Goal: Task Accomplishment & Management: Use online tool/utility

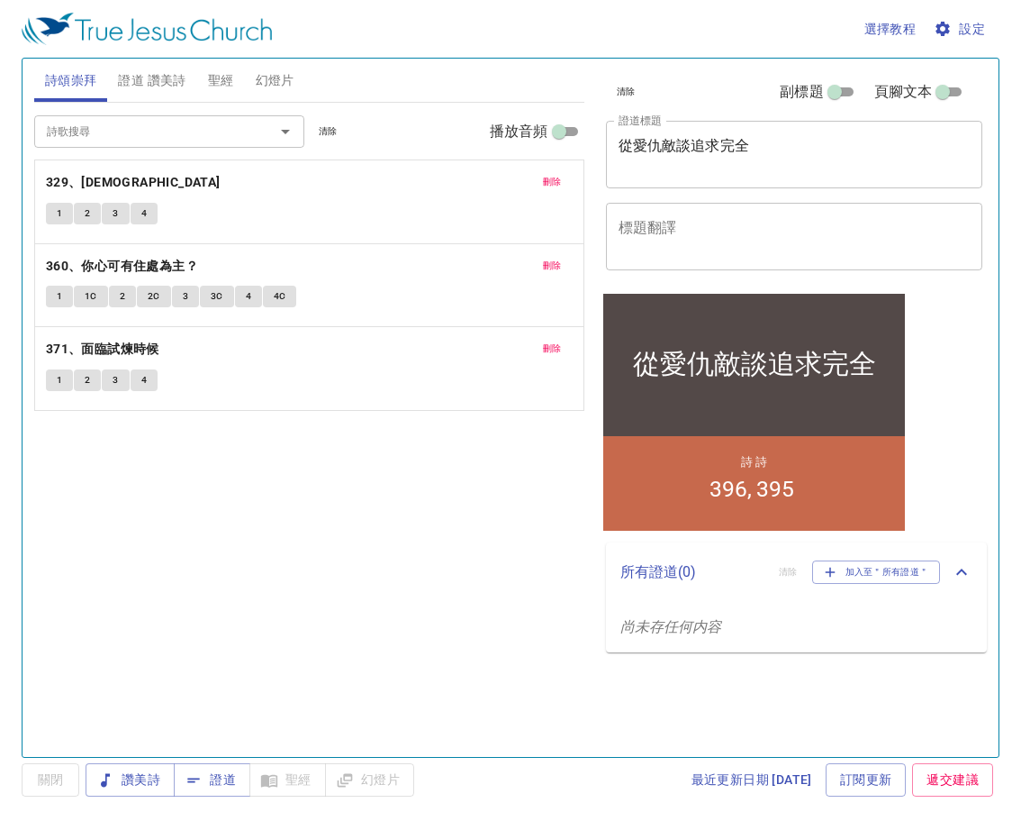
drag, startPoint x: 0, startPoint y: 0, endPoint x: 352, endPoint y: 610, distance: 704.2
click at [359, 635] on div "詩歌搜尋 詩歌搜尋 清除 播放音頻 刪除 329、天父我神 1 2 3 4 刪除 360、你心可有住處為主？ 1 1C 2 2C 3 3C 4 4C 刪除 3…" at bounding box center [309, 422] width 550 height 639
click at [550, 171] on button "刪除" at bounding box center [552, 182] width 41 height 22
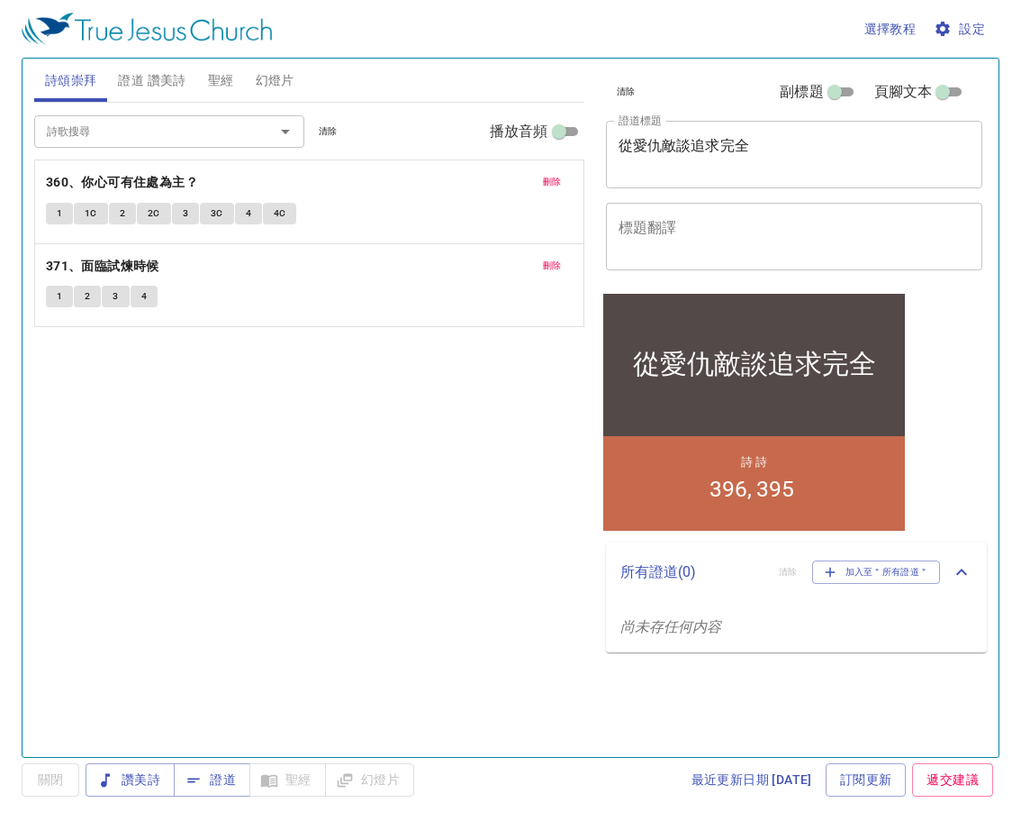
click at [556, 187] on span "刪除" at bounding box center [552, 182] width 19 height 16
click at [556, 187] on div "詩歌搜尋 詩歌搜尋 清除 播放音頻 刪除 371、面臨試煉時候 1 2 3 4" at bounding box center [309, 422] width 550 height 639
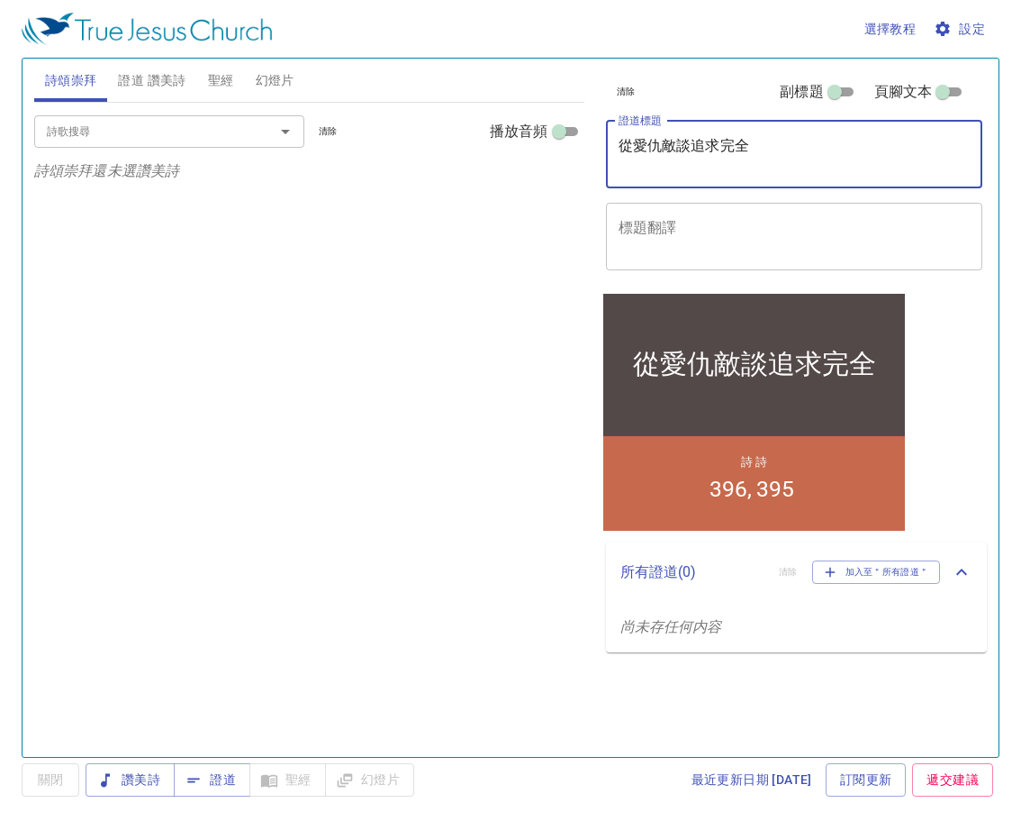
drag, startPoint x: 867, startPoint y: 159, endPoint x: 519, endPoint y: 198, distance: 349.9
click at [522, 198] on div "詩頌崇拜 證道 讚美詩 聖經 幻燈片 詩歌搜尋 詩歌搜尋 清除 播放音頻 詩頌崇拜還未選讚美詩 詩歌搜尋 詩歌搜尋 清除 播放音頻 刪除 396、我要真誠 1…" at bounding box center [510, 400] width 967 height 698
drag, startPoint x: 745, startPoint y: 236, endPoint x: 261, endPoint y: 283, distance: 486.0
click at [261, 283] on div "詩頌崇拜 證道 讚美詩 聖經 幻燈片 詩歌搜尋 詩歌搜尋 清除 播放音頻 詩頌崇拜還未選讚美詩 詩歌搜尋 詩歌搜尋 清除 播放音頻 刪除 396、我要真誠 1…" at bounding box center [510, 400] width 967 height 698
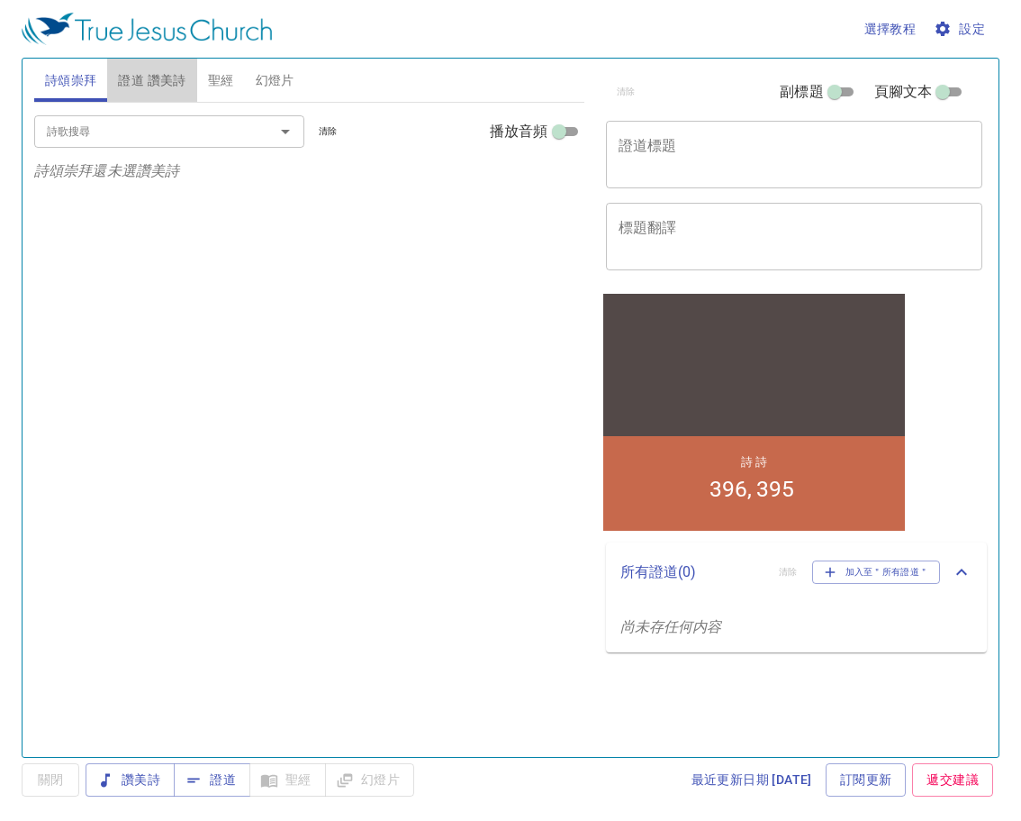
click at [182, 83] on span "證道 讚美詩" at bounding box center [152, 80] width 68 height 23
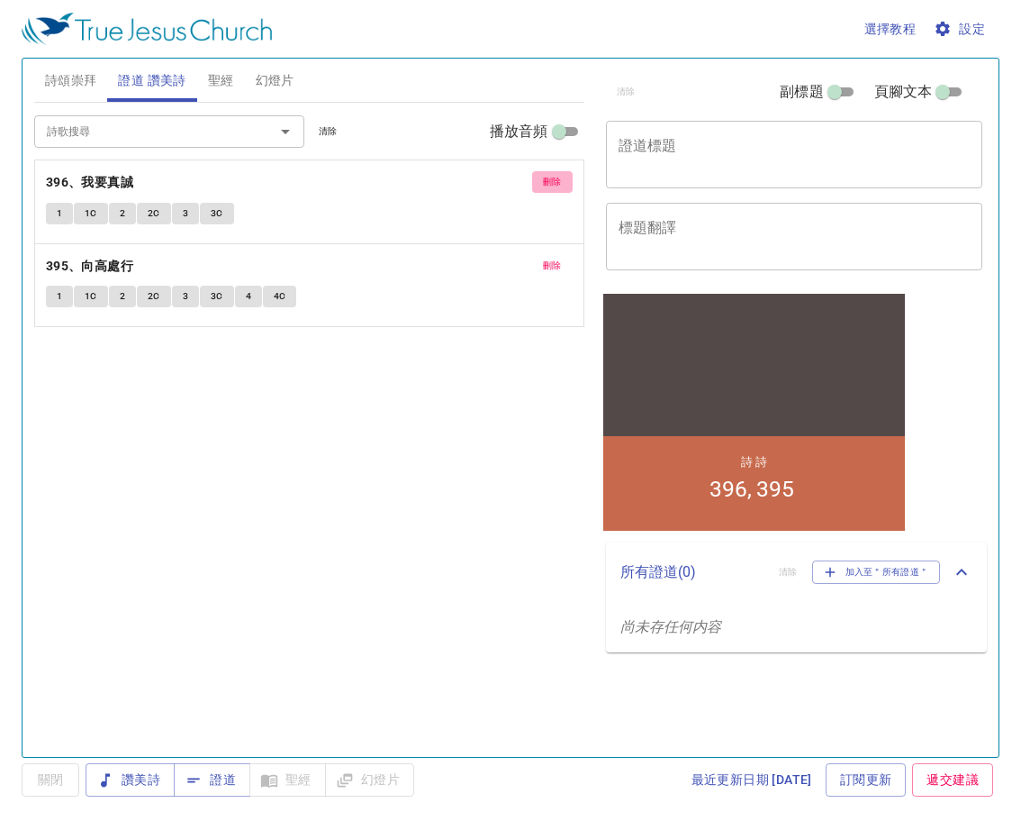
click at [548, 190] on span "刪除" at bounding box center [552, 182] width 19 height 16
click at [548, 258] on span "刪除" at bounding box center [552, 266] width 19 height 16
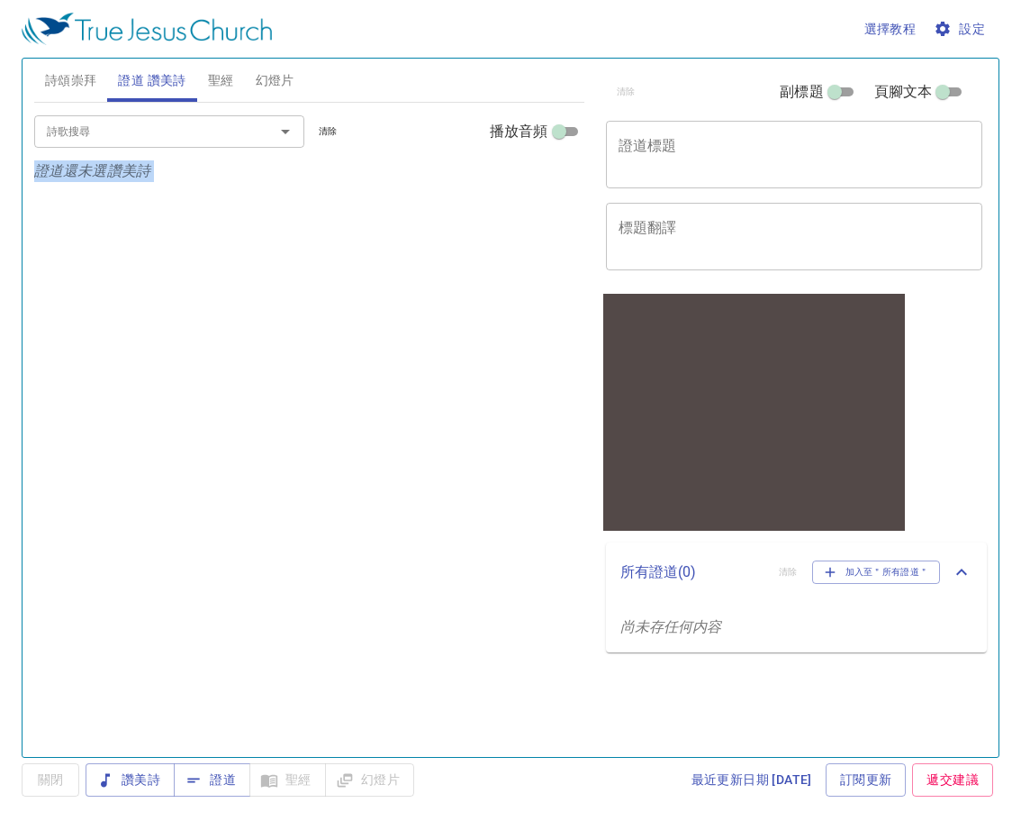
click at [548, 190] on div "詩歌搜尋 詩歌搜尋 清除 播放音頻 證道還未選讚美詩" at bounding box center [309, 422] width 550 height 639
click at [232, 775] on span "證道" at bounding box center [212, 779] width 48 height 23
click at [286, 86] on span "幻燈片" at bounding box center [275, 80] width 39 height 23
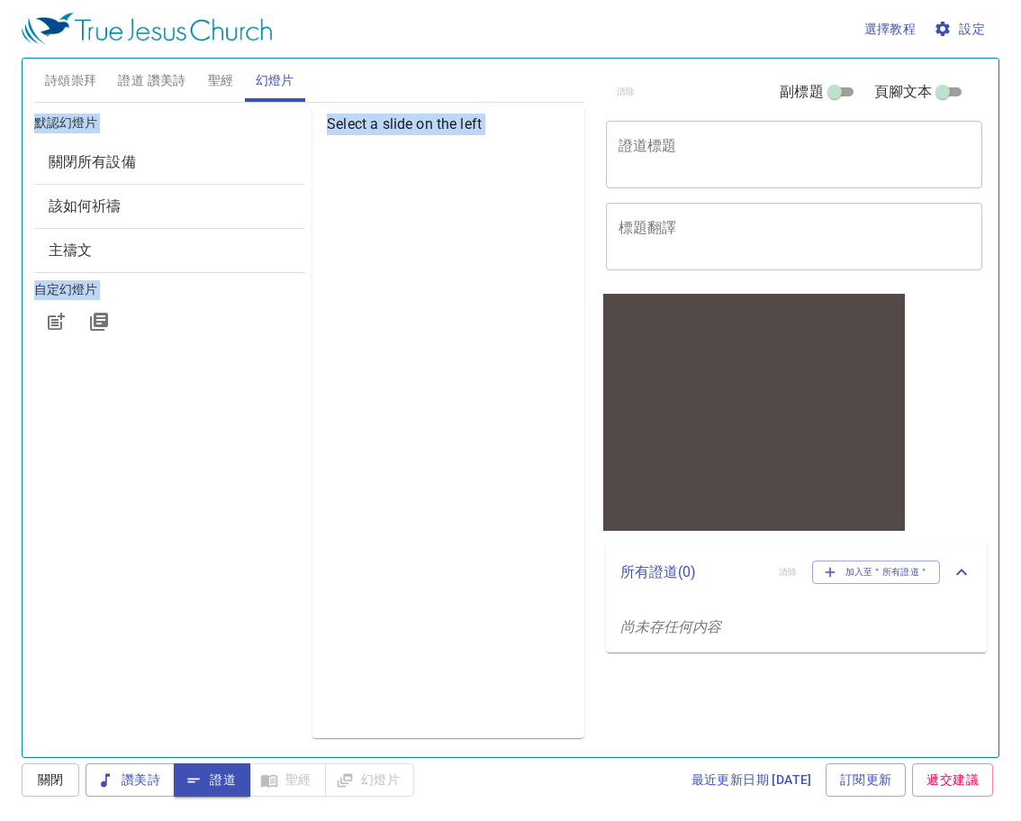
click at [980, 31] on span "設定" at bounding box center [962, 29] width 48 height 23
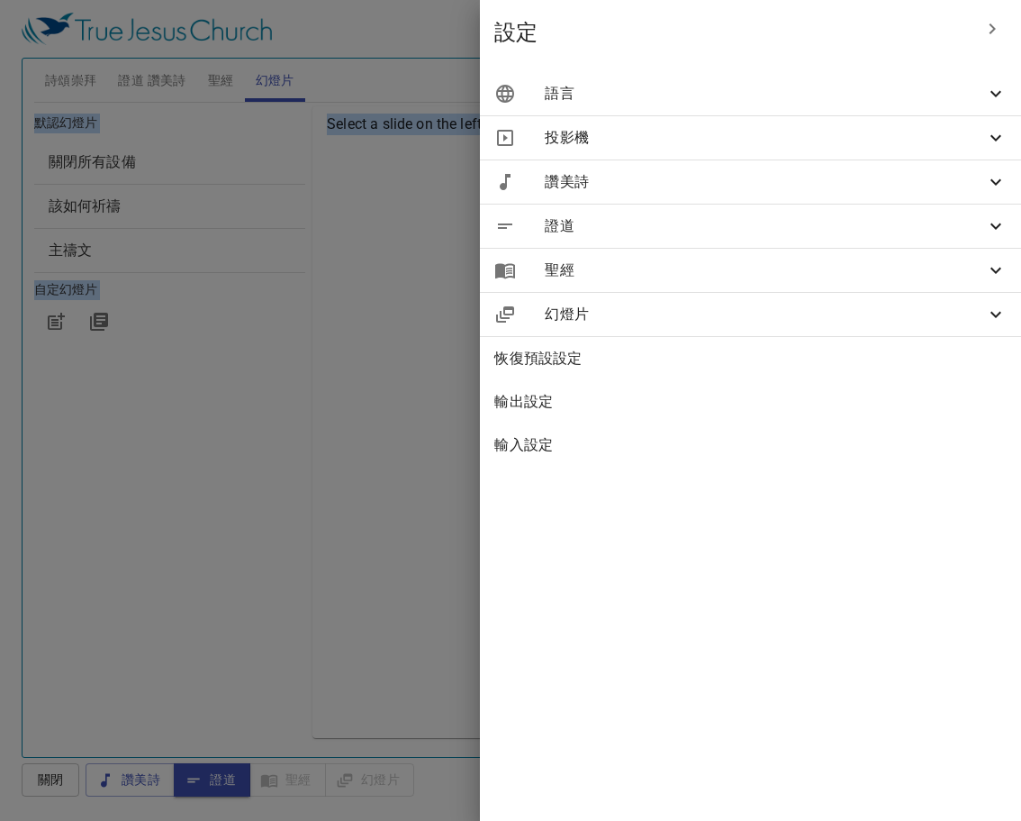
click at [655, 94] on span "語言" at bounding box center [765, 94] width 440 height 22
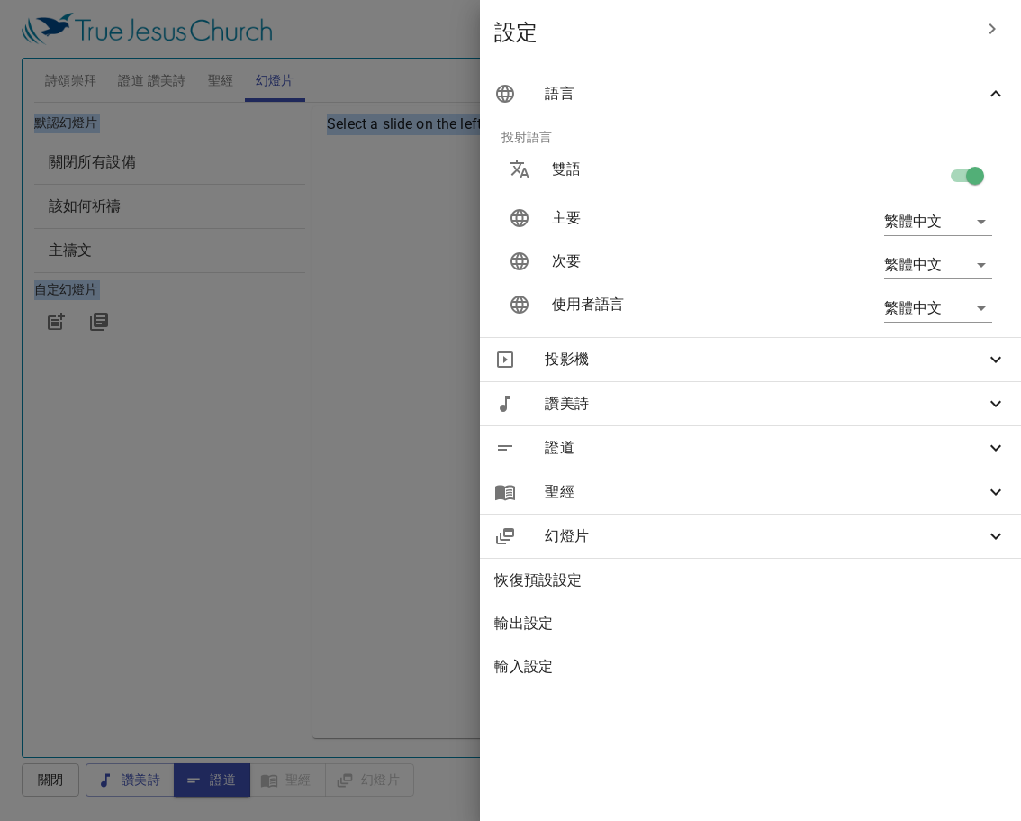
click at [975, 176] on input "checkbox" at bounding box center [975, 179] width 103 height 34
checkbox input "false"
click at [401, 578] on div at bounding box center [510, 410] width 1021 height 821
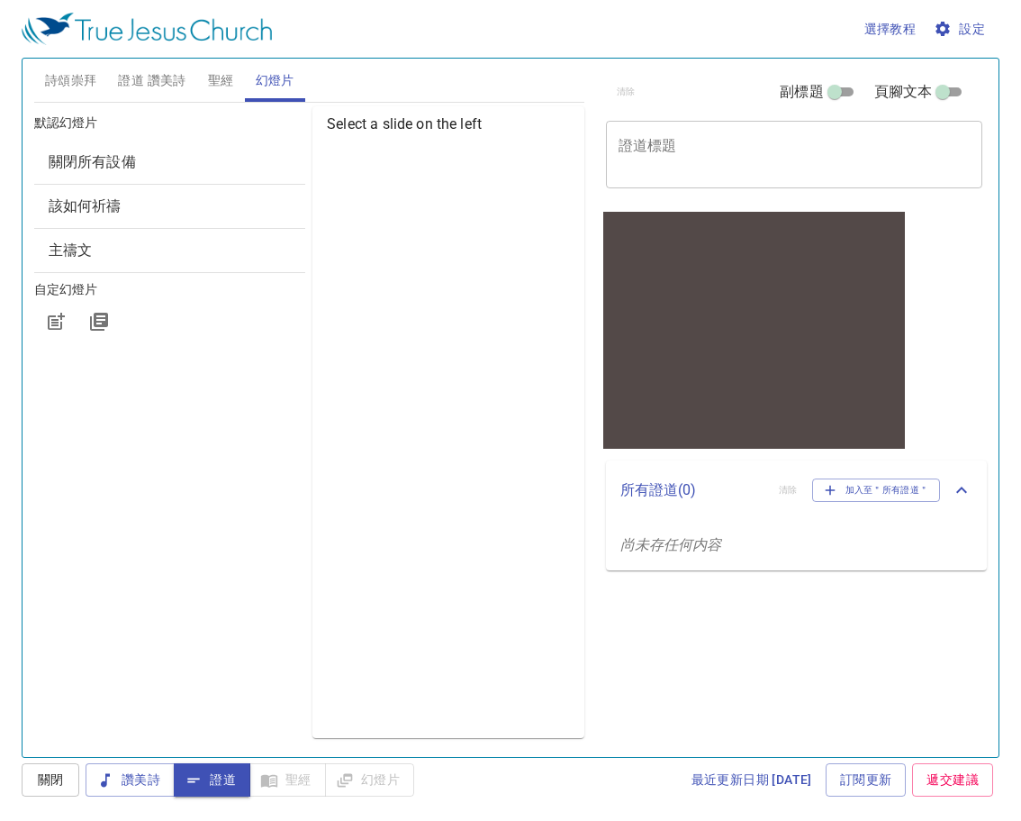
click at [79, 203] on span "該如何祈禱" at bounding box center [85, 205] width 73 height 17
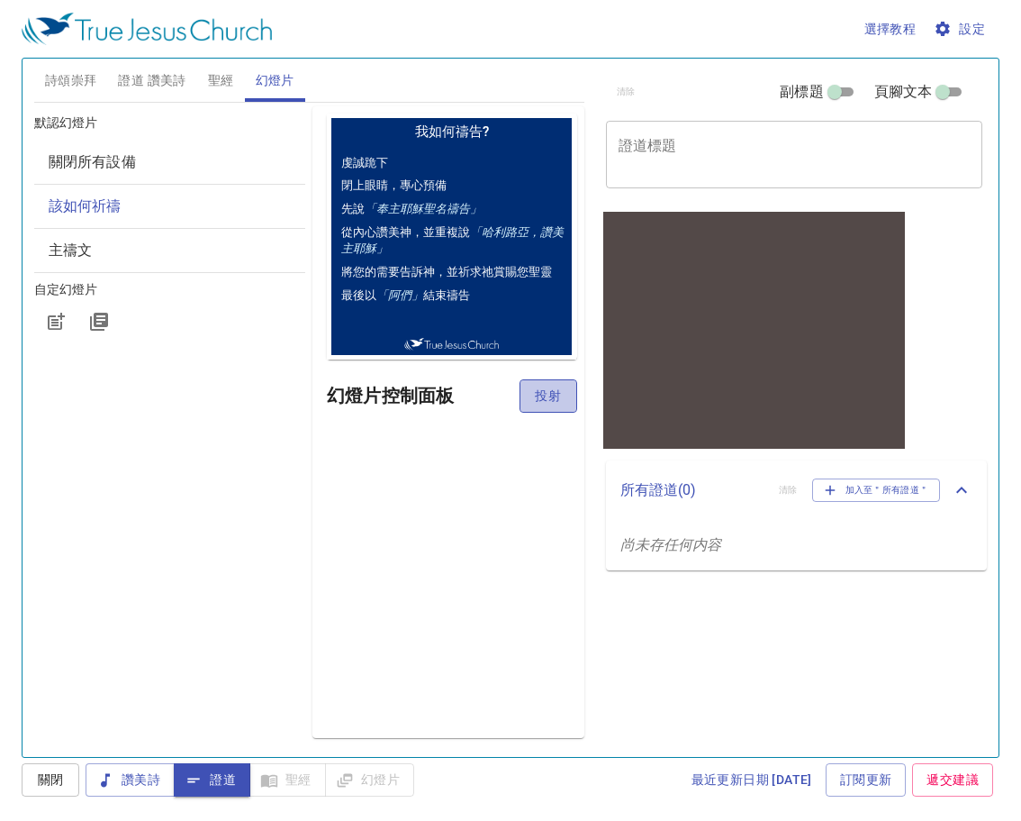
click at [554, 406] on span "投射" at bounding box center [548, 396] width 29 height 23
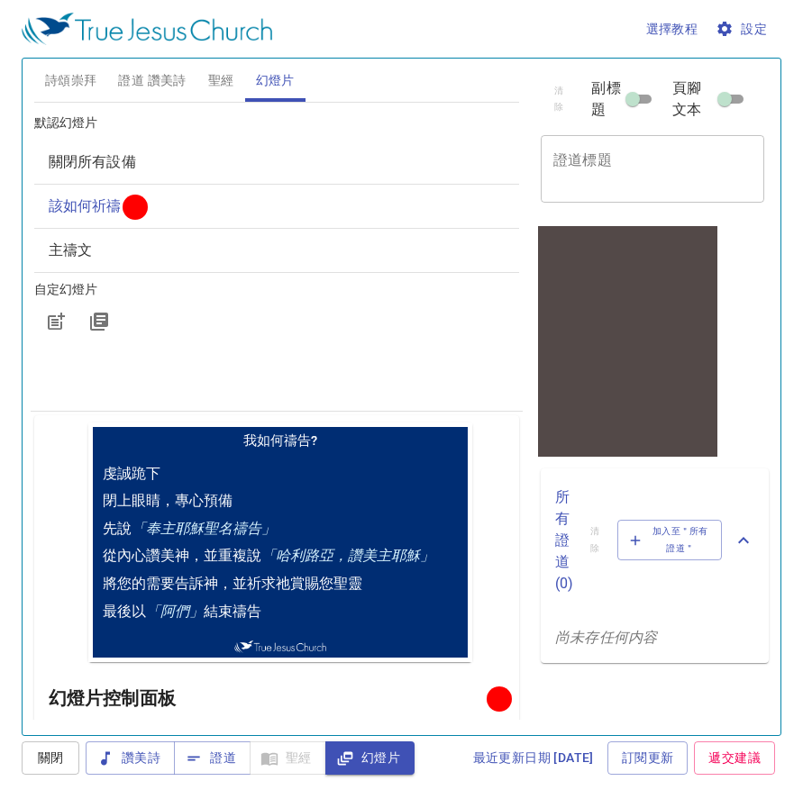
click at [212, 331] on div at bounding box center [276, 321] width 485 height 43
click at [216, 758] on span "證道" at bounding box center [212, 758] width 48 height 23
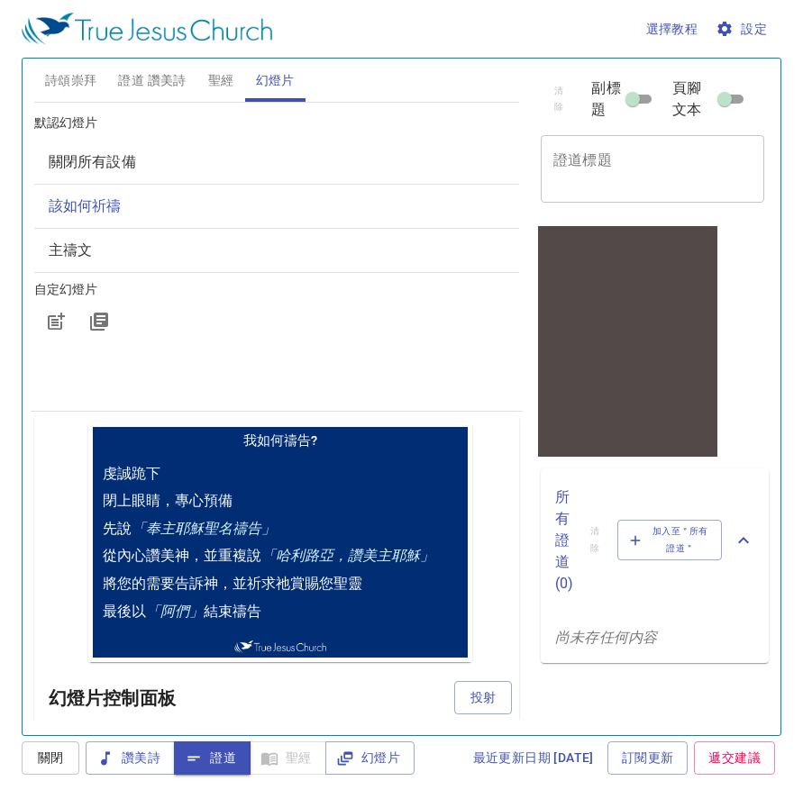
click at [146, 84] on span "證道 讚美詩" at bounding box center [152, 80] width 68 height 23
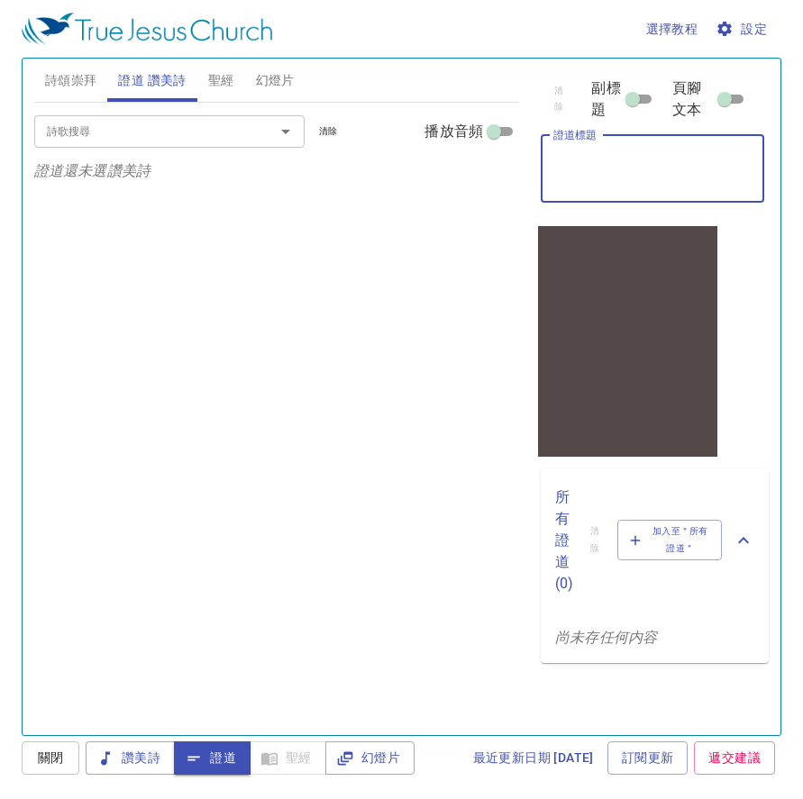
click at [666, 173] on textarea "證道標題" at bounding box center [652, 168] width 198 height 34
type textarea "你的信救了你"
click at [375, 422] on div "詩歌搜尋 詩歌搜尋 清除 播放音頻 證道還未選讚美詩" at bounding box center [276, 411] width 485 height 617
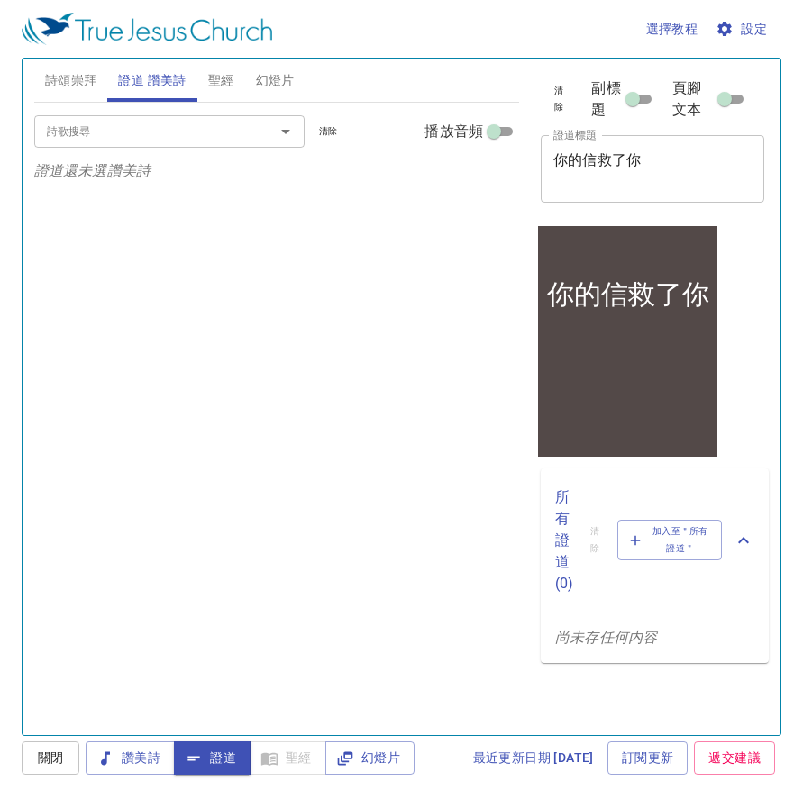
click at [644, 102] on input "副標題" at bounding box center [632, 103] width 65 height 22
checkbox input "true"
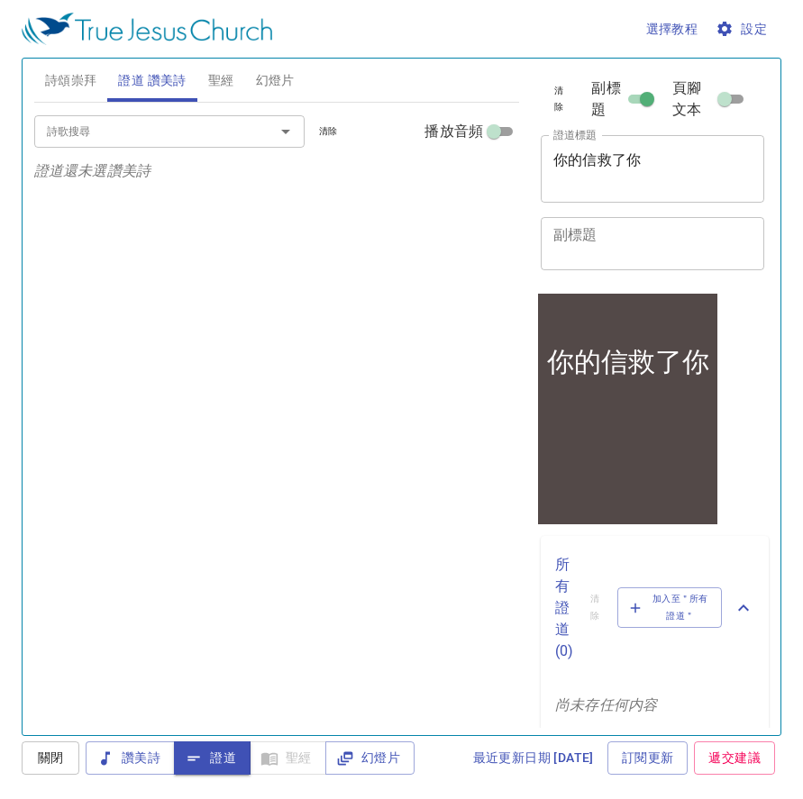
click at [631, 260] on textarea "副標題" at bounding box center [652, 243] width 198 height 34
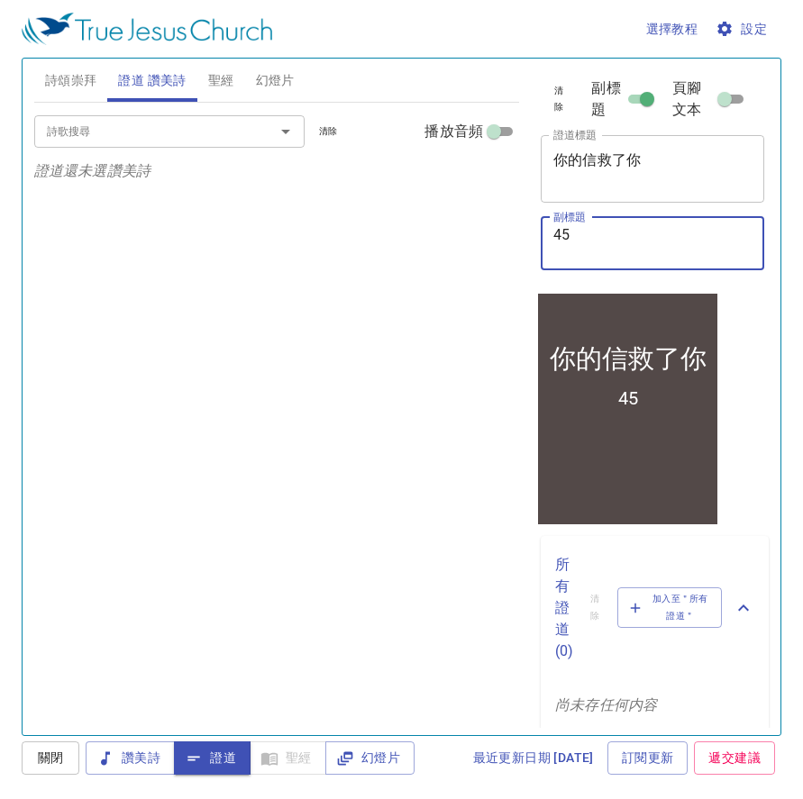
type textarea "4"
click at [177, 135] on input "詩歌搜尋" at bounding box center [143, 131] width 206 height 21
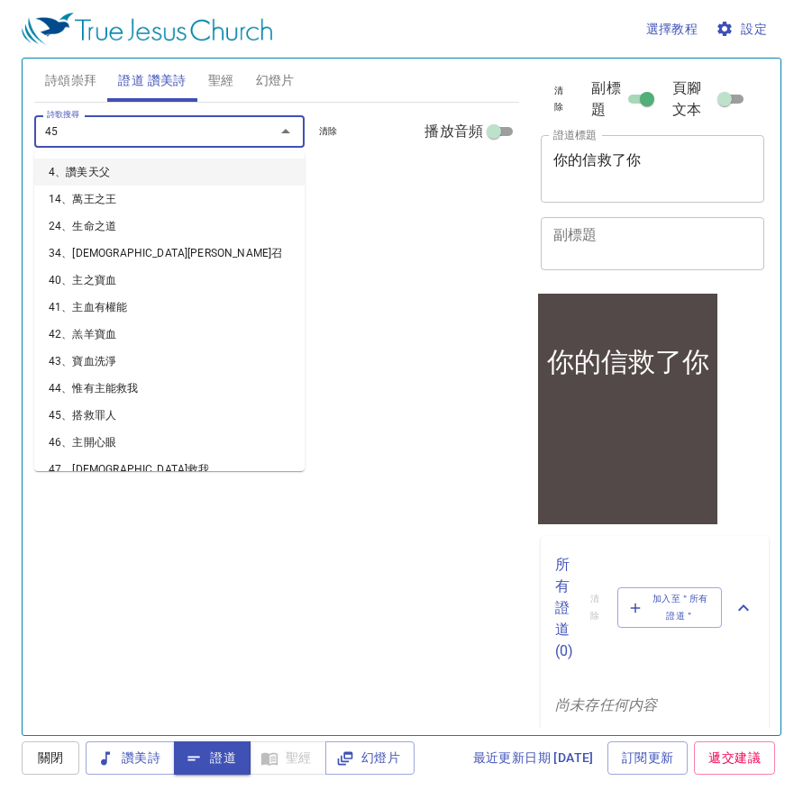
type input "455"
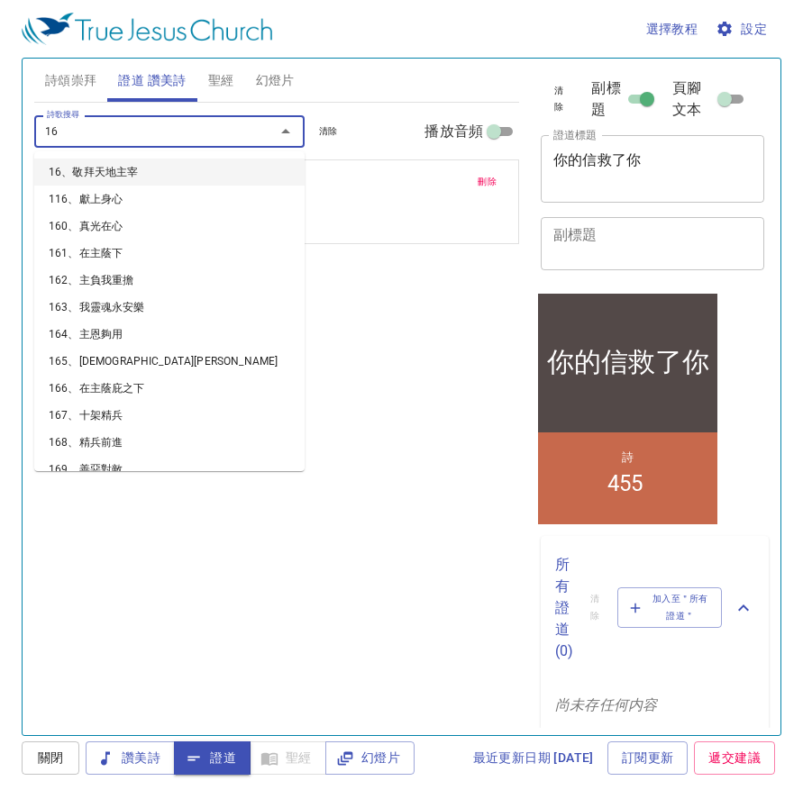
type input "162"
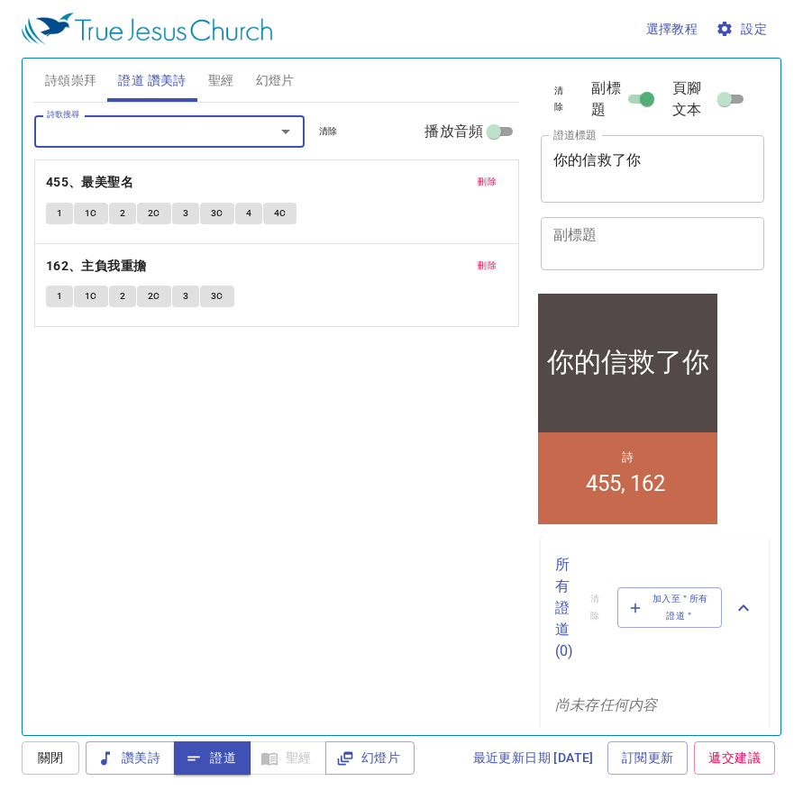
click at [708, 256] on textarea "副標題" at bounding box center [652, 243] width 198 height 34
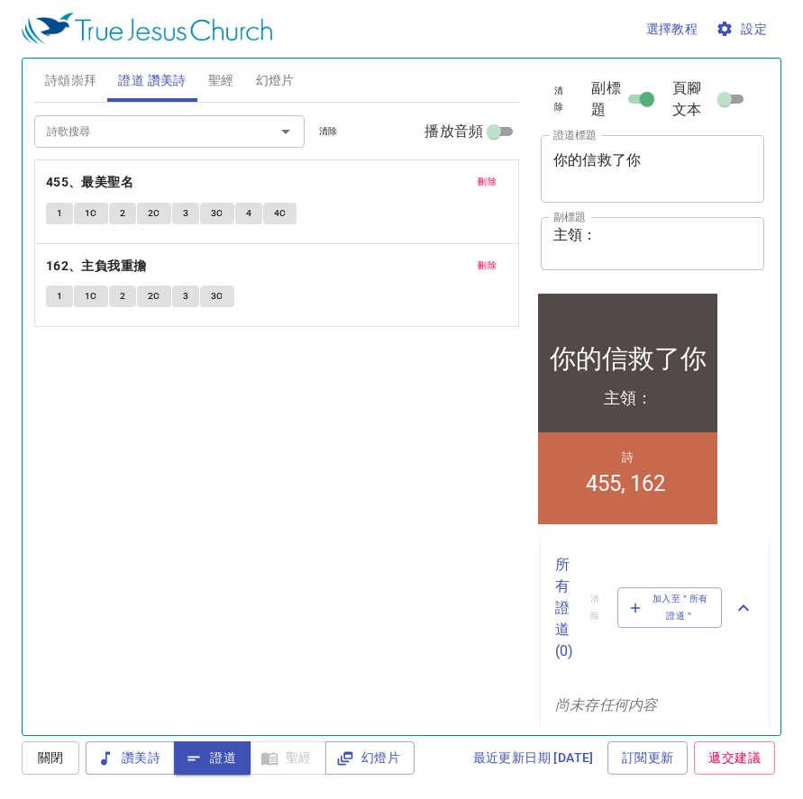
click at [674, 251] on textarea "主領：" at bounding box center [652, 243] width 198 height 34
type textarea "主領：[PERSON_NAME] 弟兄"
click at [380, 455] on div "詩歌搜尋 詩歌搜尋 清除 播放音頻 刪除 455、最美聖名 1 1C 2 2C 3 3C 4 4C 刪除 162、主負我重擔 1 1C 2 2C 3 3C" at bounding box center [276, 411] width 485 height 617
click at [395, 755] on span "幻燈片" at bounding box center [370, 758] width 60 height 23
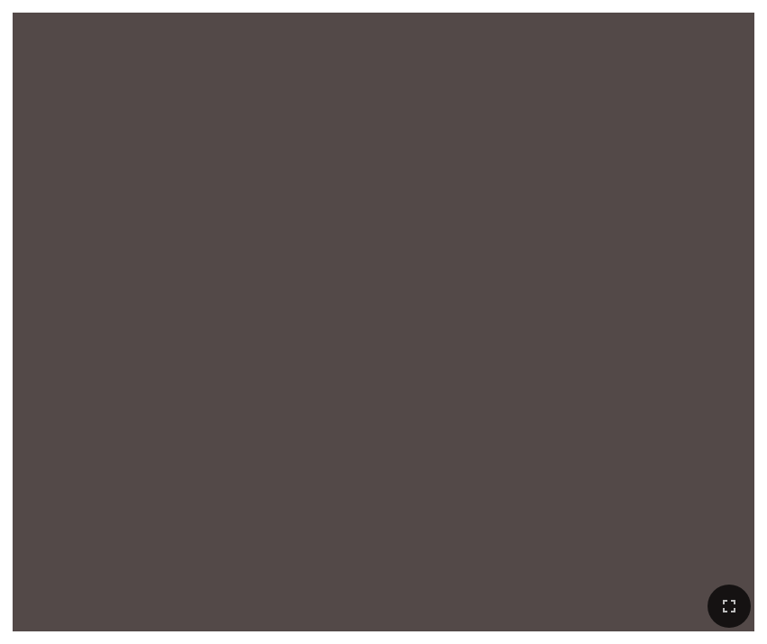
click at [729, 602] on icon "button" at bounding box center [729, 606] width 22 height 22
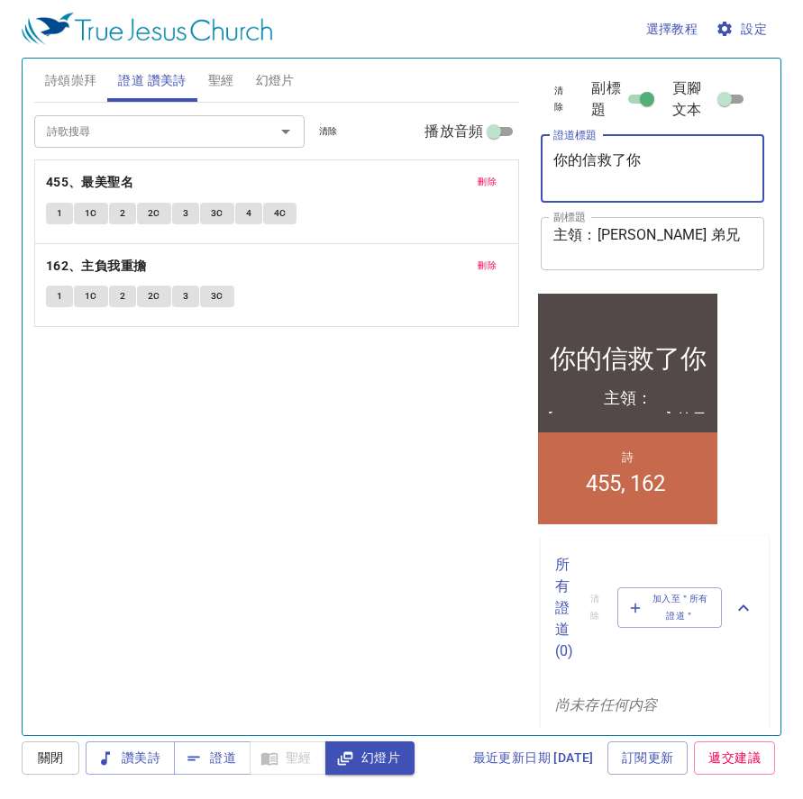
drag, startPoint x: 704, startPoint y: 186, endPoint x: 330, endPoint y: 190, distance: 374.7
click at [330, 190] on div "詩頌崇拜 證道 讚美詩 聖經 幻燈片 詩歌搜尋 詩歌搜尋 清除 播放音頻 詩頌崇拜還未選讚美詩 詩歌搜尋 詩歌搜尋 清除 播放音頻 刪除 455、最美聖名 1…" at bounding box center [401, 389] width 749 height 676
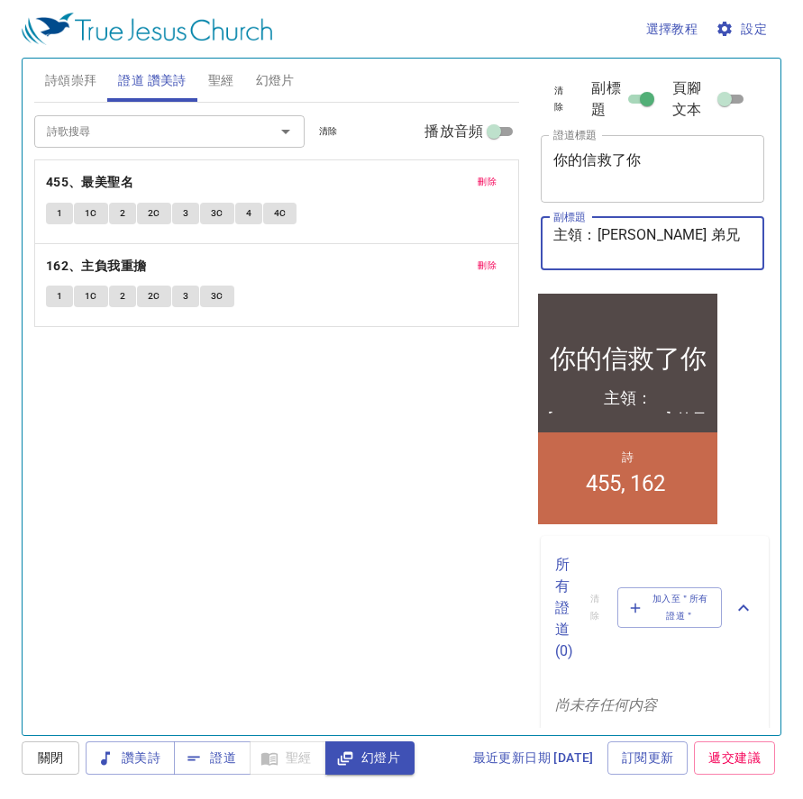
drag, startPoint x: 685, startPoint y: 255, endPoint x: 599, endPoint y: 259, distance: 85.7
click at [599, 259] on textarea "主領：[PERSON_NAME] 弟兄" at bounding box center [652, 243] width 198 height 34
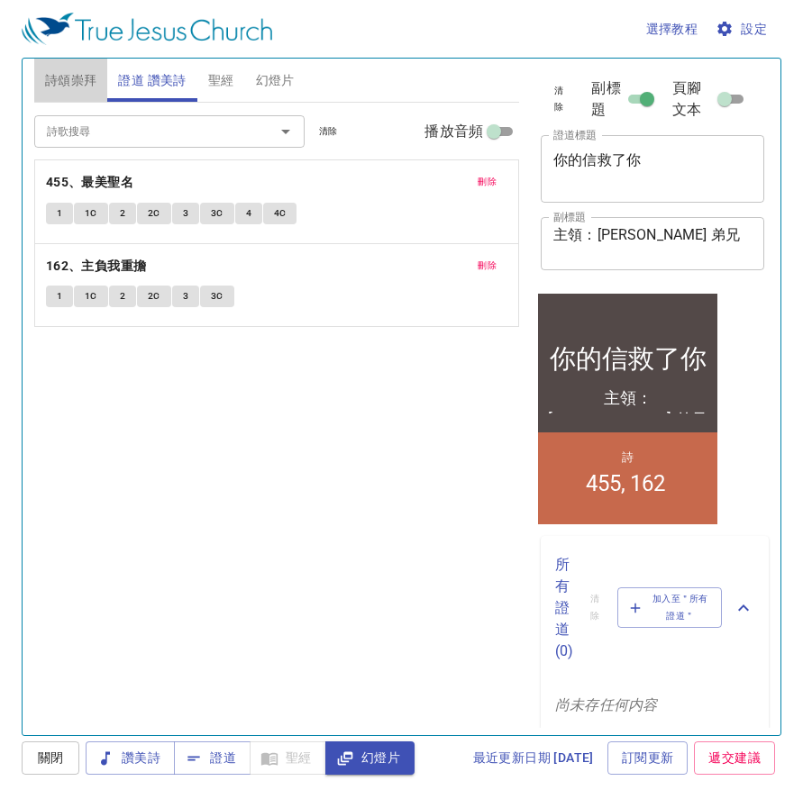
click at [70, 77] on span "詩頌崇拜" at bounding box center [71, 80] width 52 height 23
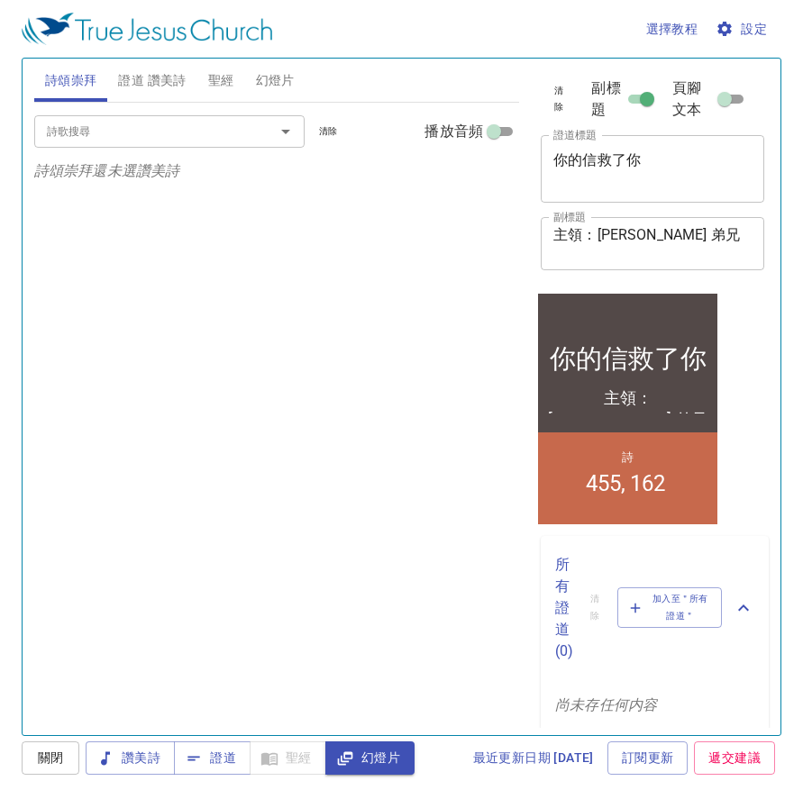
click at [104, 131] on input "詩歌搜尋" at bounding box center [143, 131] width 206 height 21
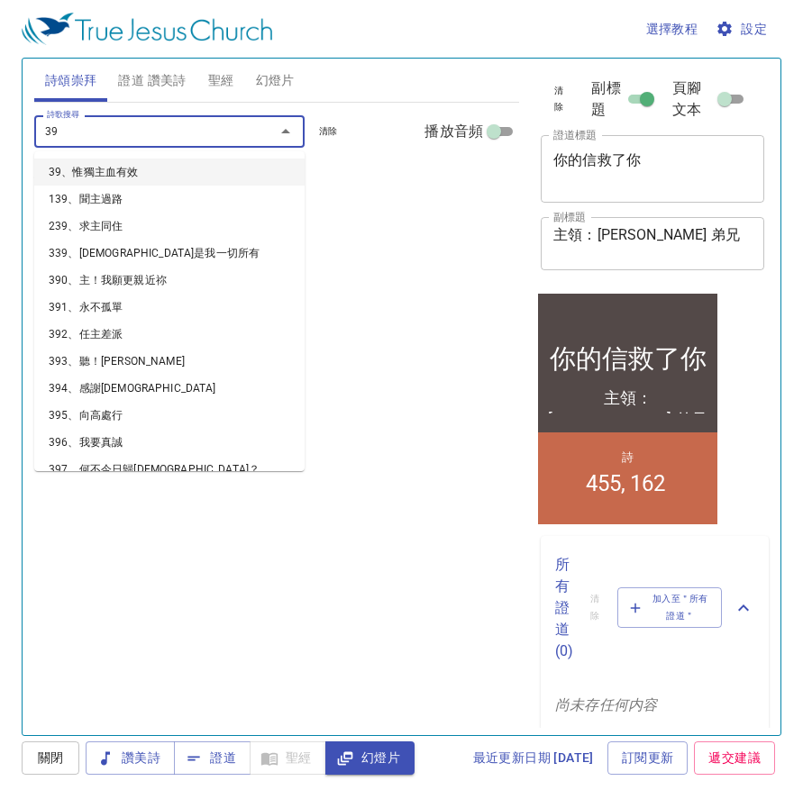
type input "394"
type input "393"
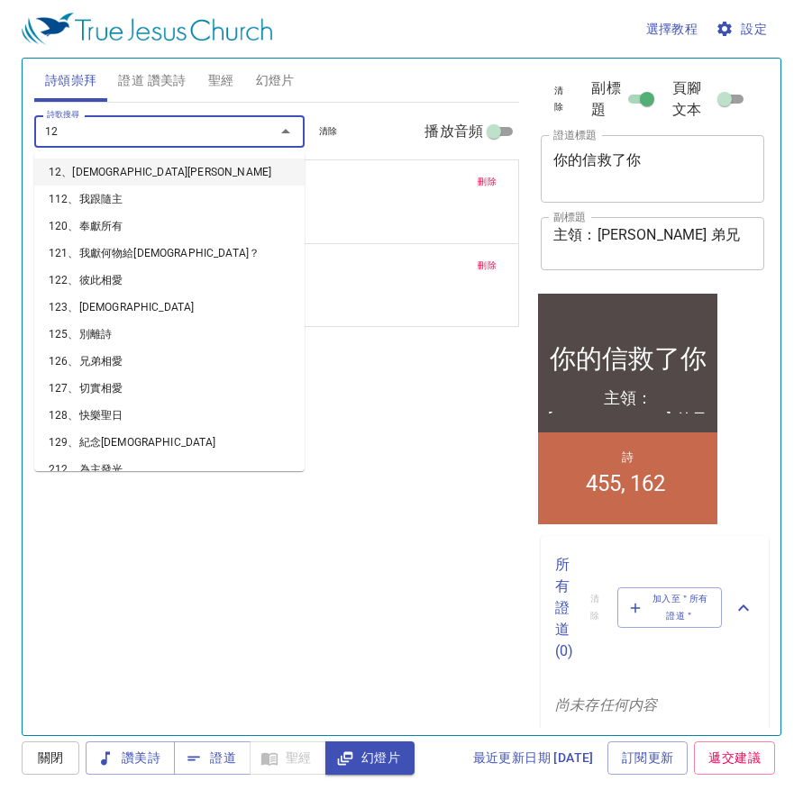
type input "120"
type input "121"
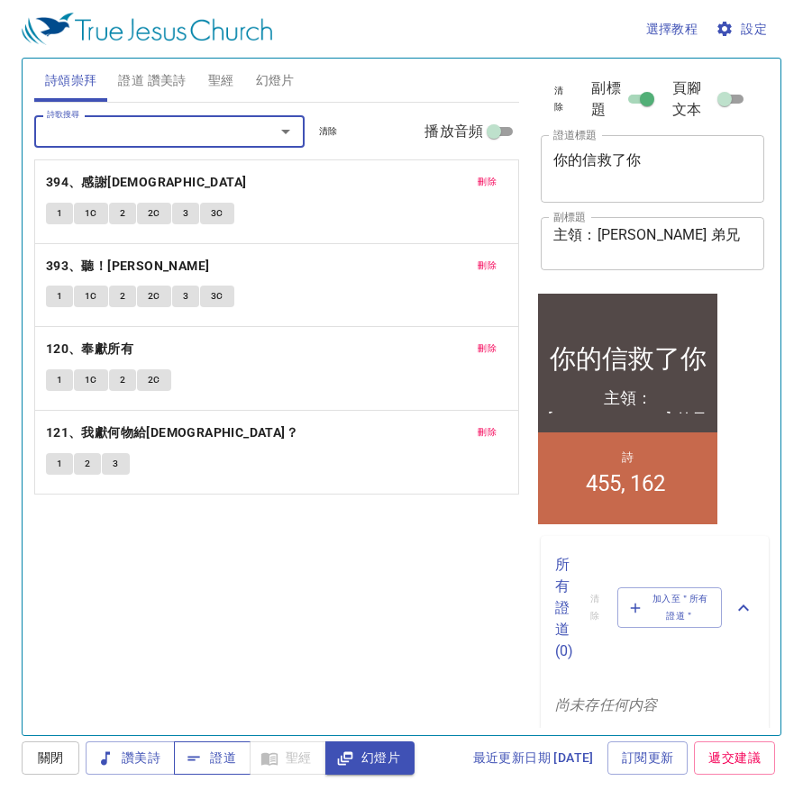
click at [216, 758] on span "證道" at bounding box center [212, 758] width 48 height 23
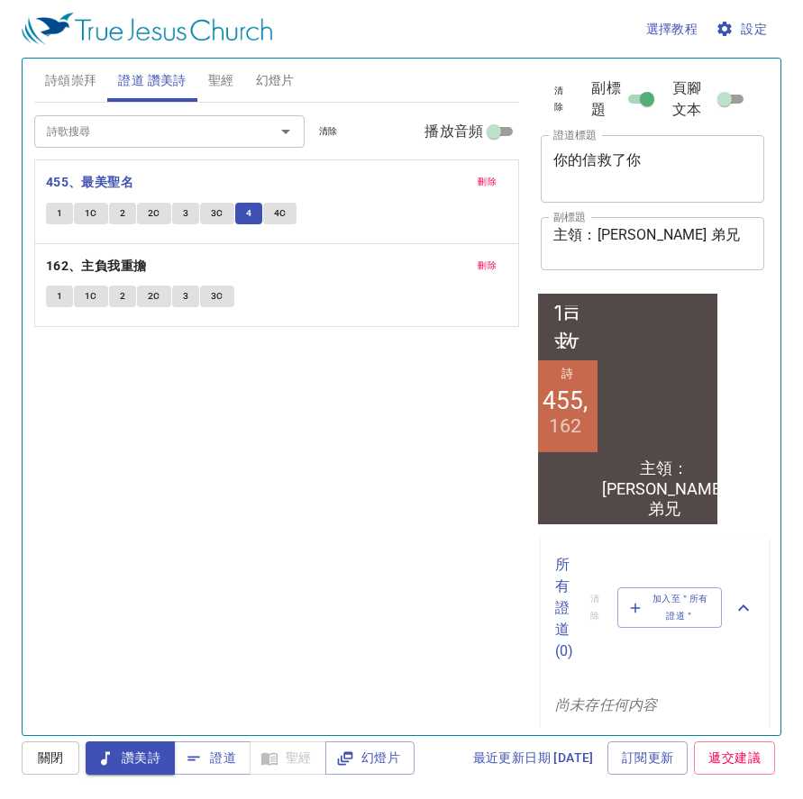
click at [272, 223] on button "4C" at bounding box center [280, 214] width 34 height 22
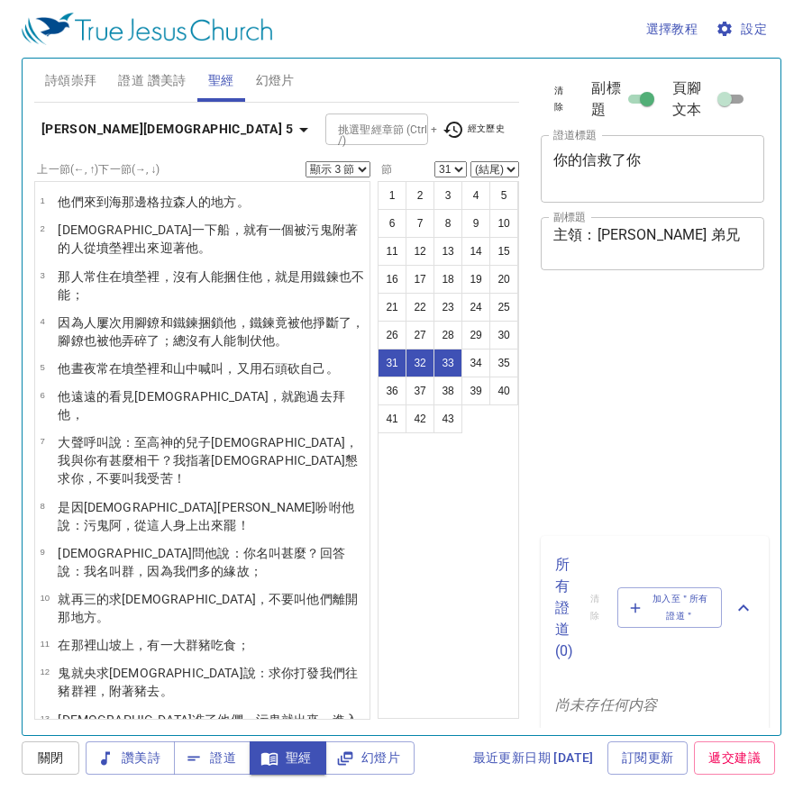
select select "3"
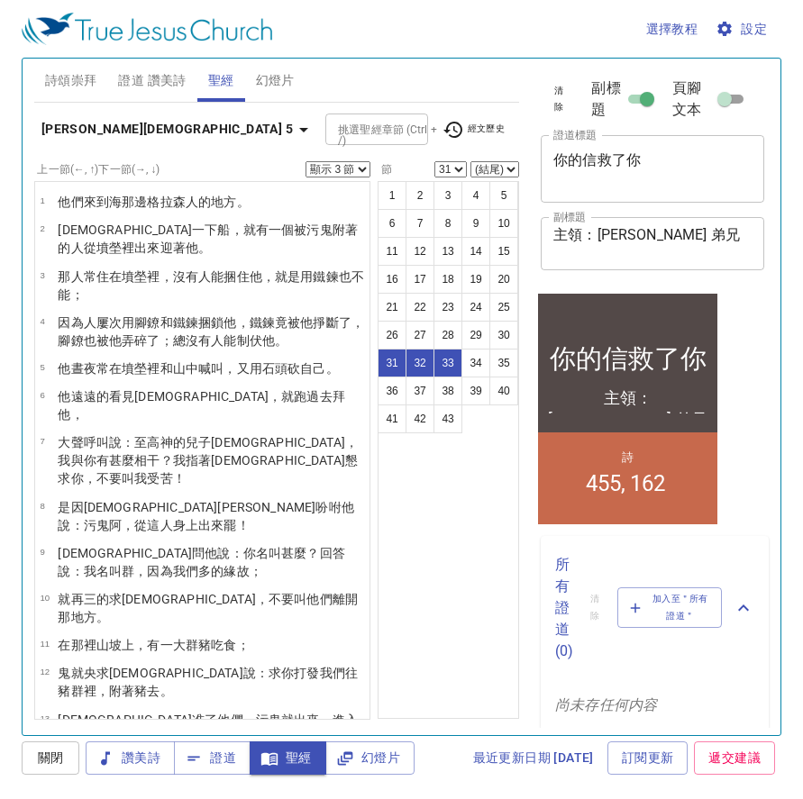
select select "32"
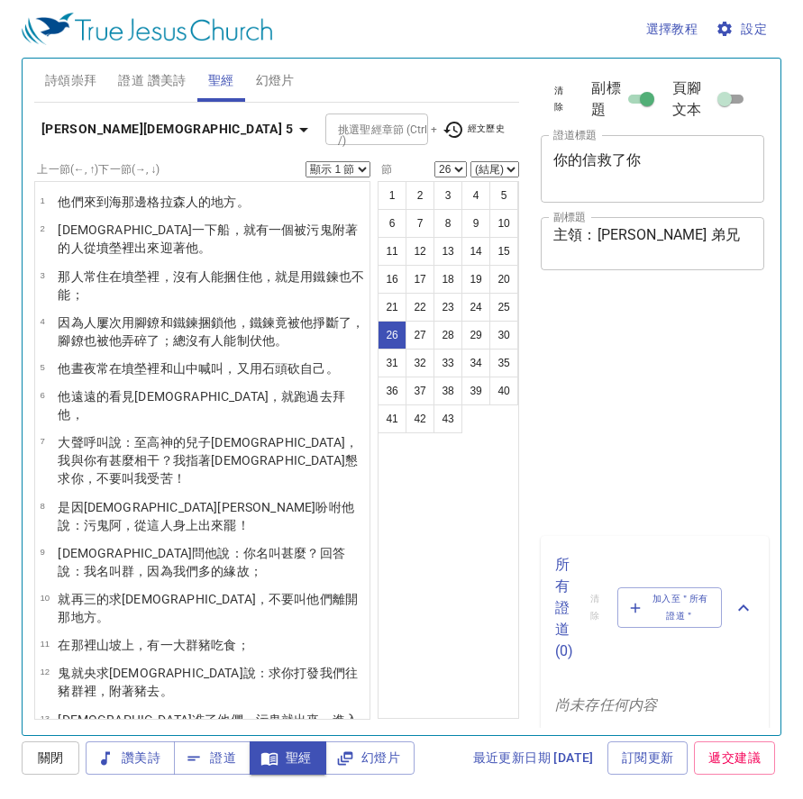
select select "26"
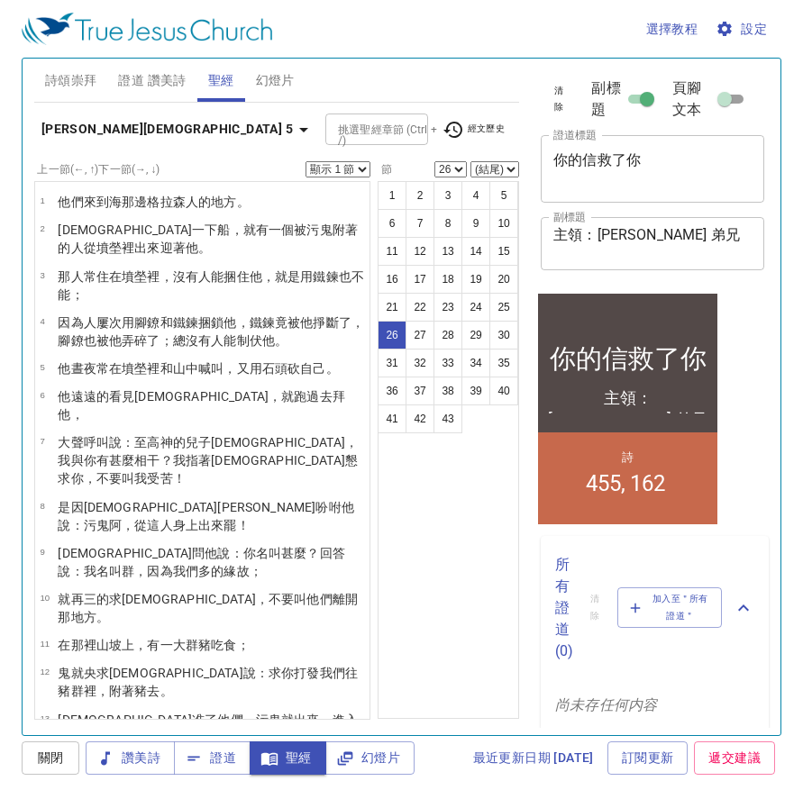
scroll to position [877, 0]
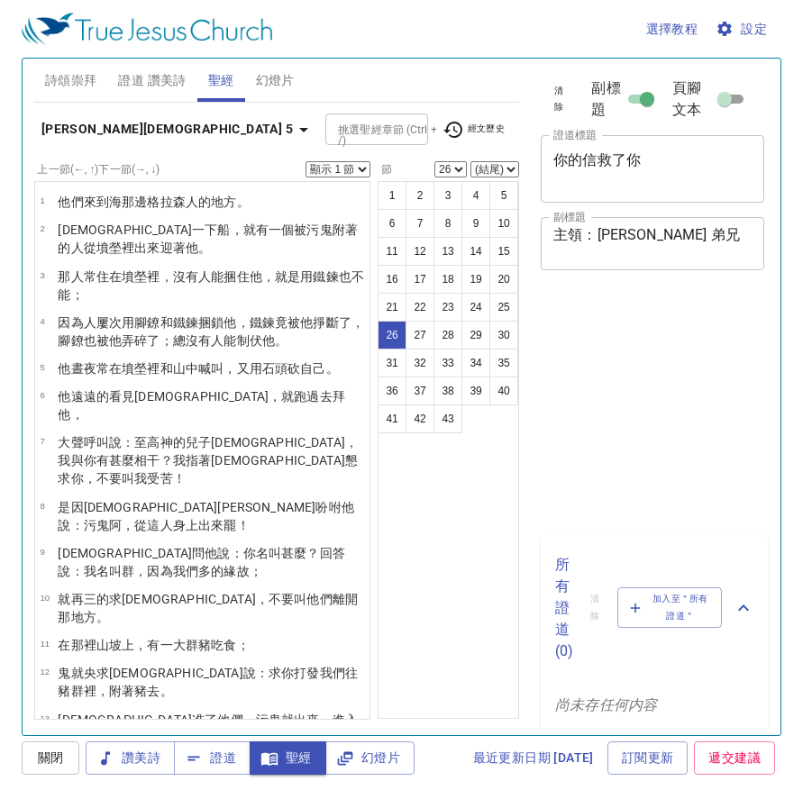
select select "26"
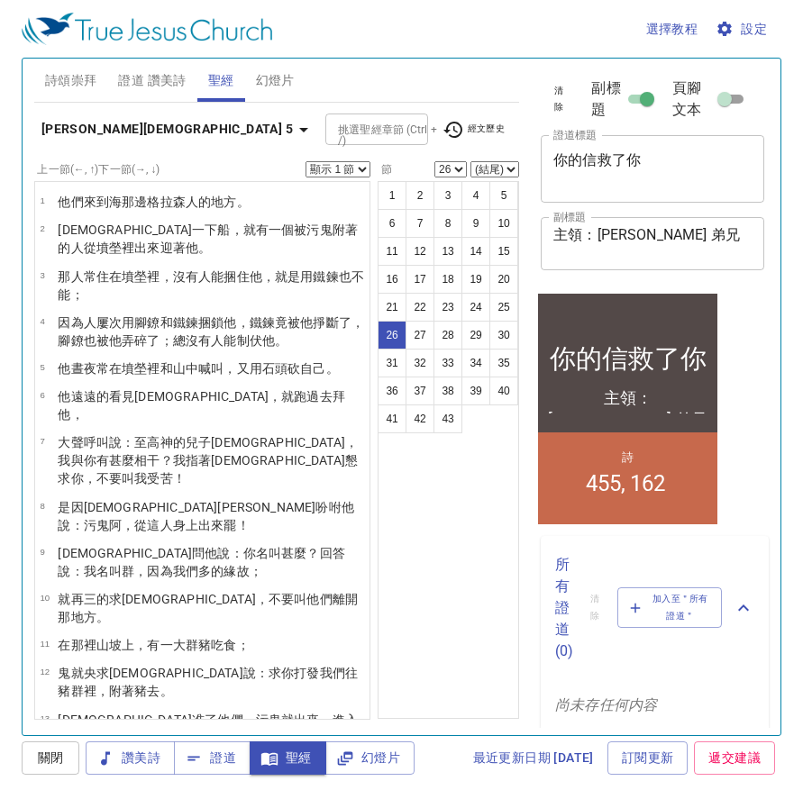
scroll to position [877, 0]
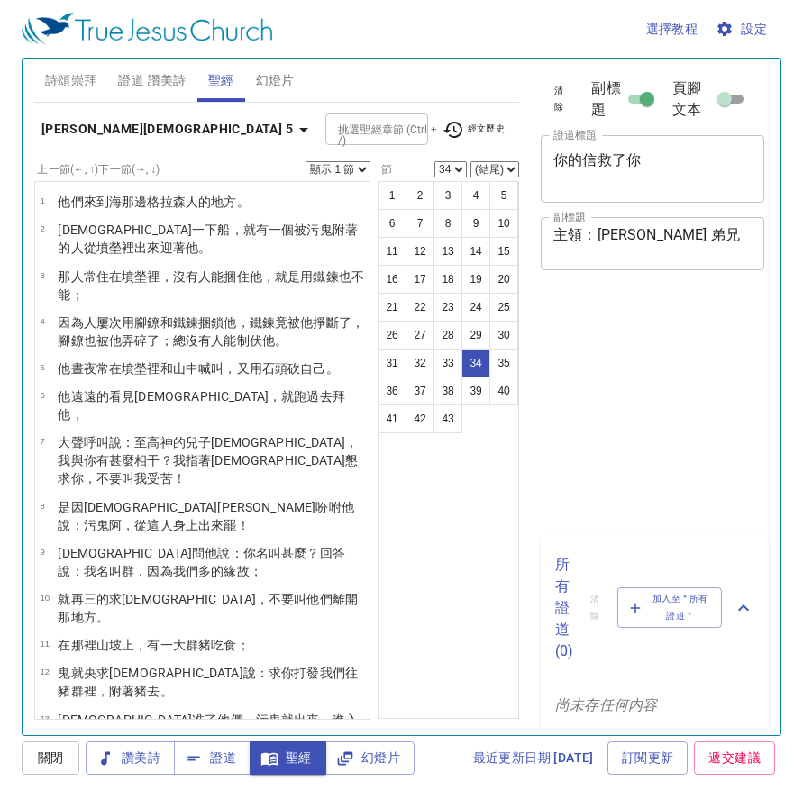
select select "34"
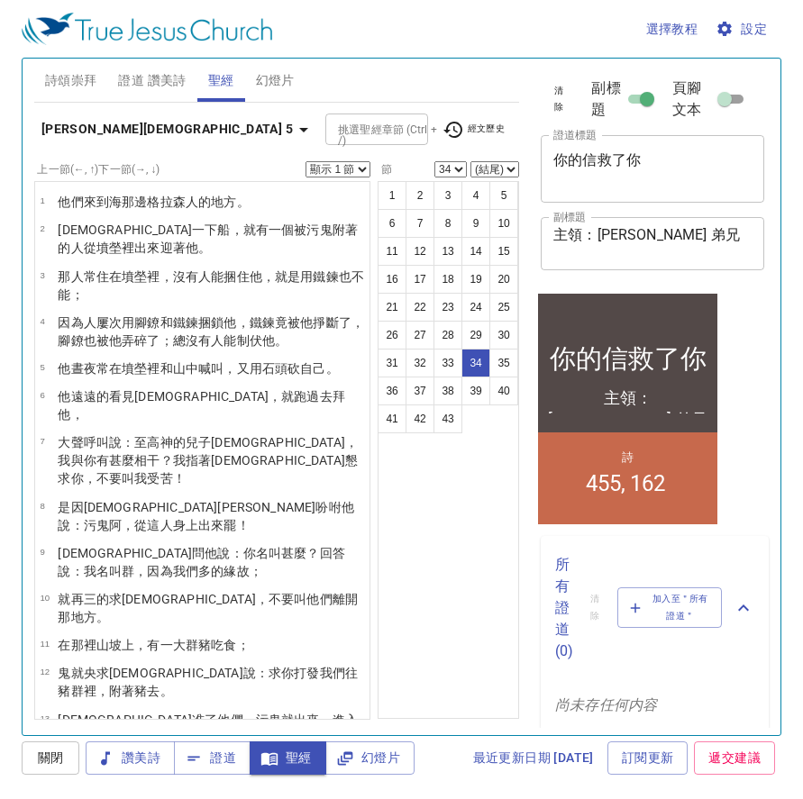
scroll to position [1148, 0]
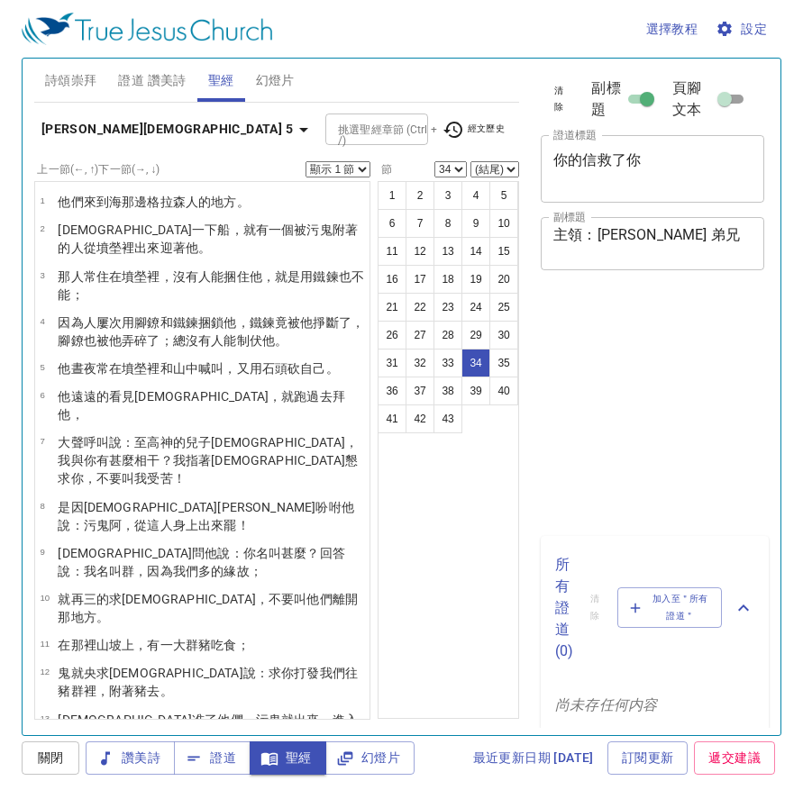
select select "34"
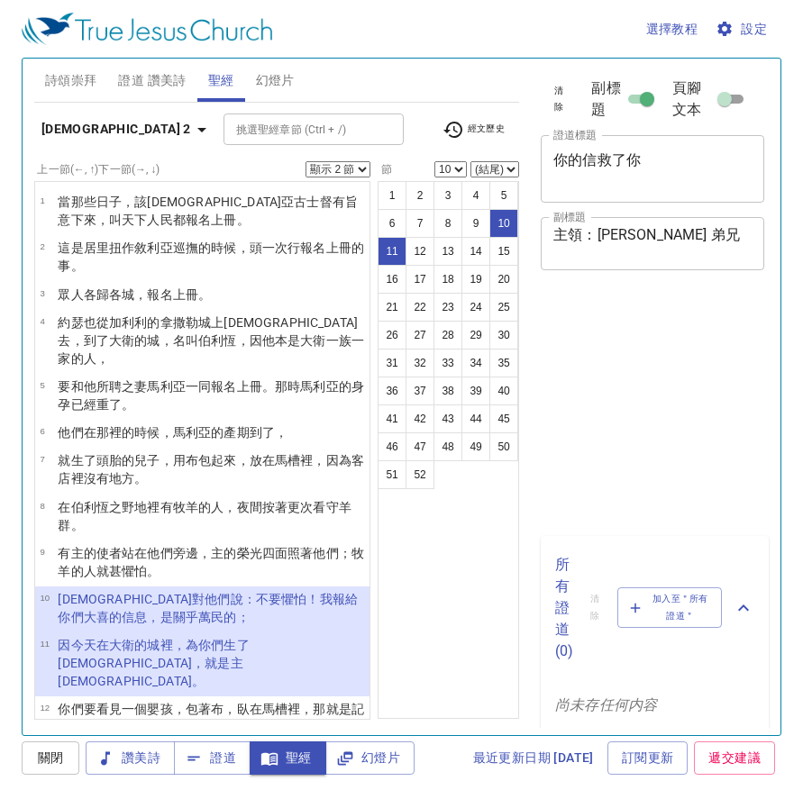
select select "2"
select select "10"
select select "2"
select select "10"
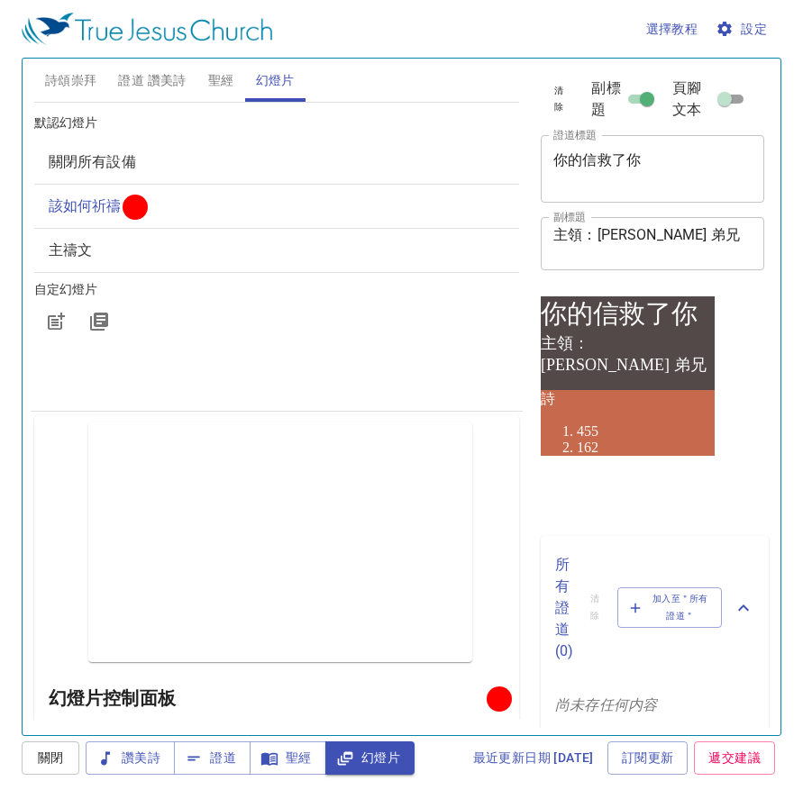
click at [566, 165] on div "你的信救了你 x 證道標題" at bounding box center [651, 169] width 223 height 68
click at [649, 186] on textarea "你的信救了你" at bounding box center [652, 168] width 198 height 34
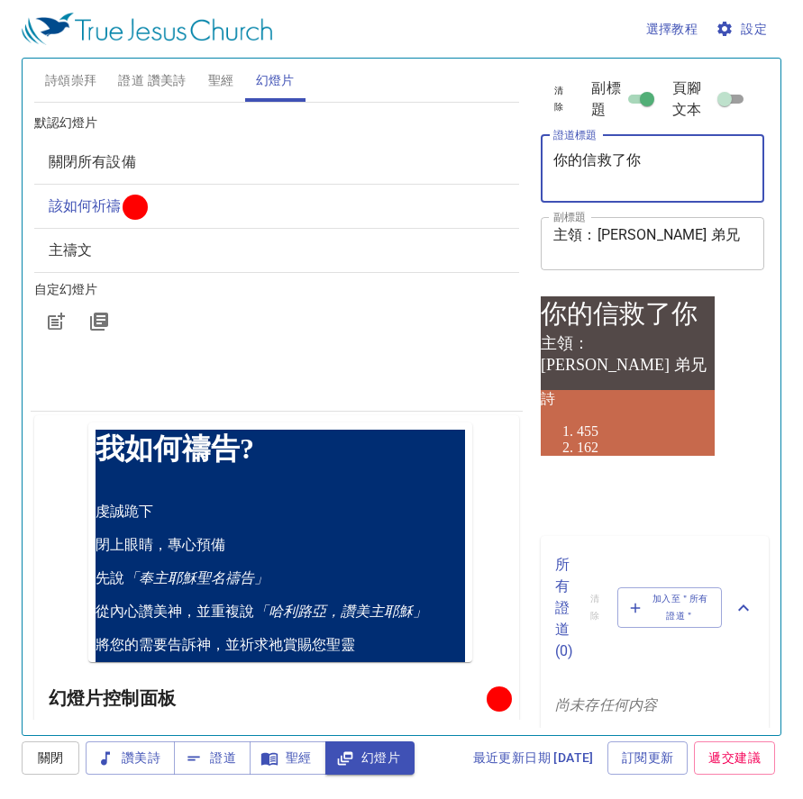
click at [466, 186] on div "詩頌崇拜 證道 讚美詩 聖經 幻燈片 詩歌搜尋 詩歌搜尋 清除 播放音頻 刪除 394、感謝神 1 1C 2 2C 3 3C 刪除 393、聽！良牧慈聲 1 …" at bounding box center [401, 389] width 749 height 676
